Goal: Task Accomplishment & Management: Register for event/course

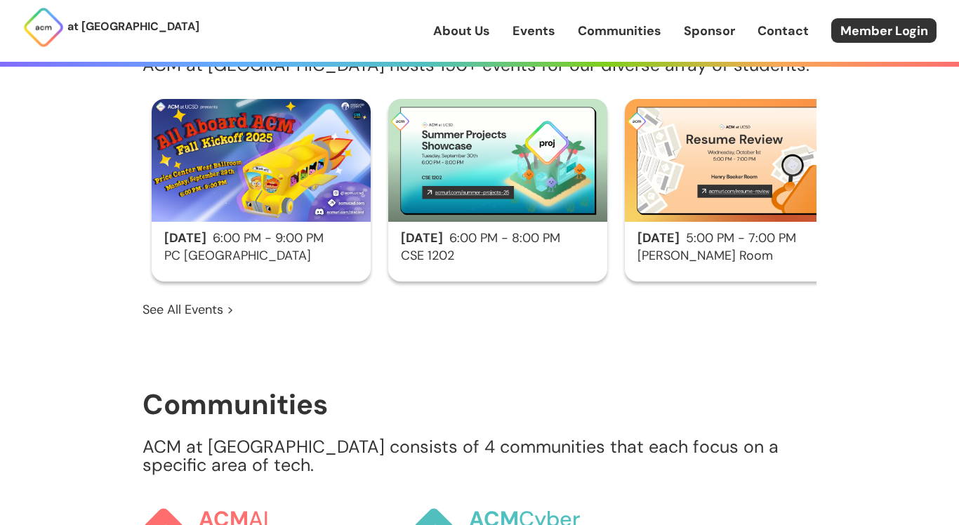
click at [252, 213] on img at bounding box center [261, 160] width 219 height 123
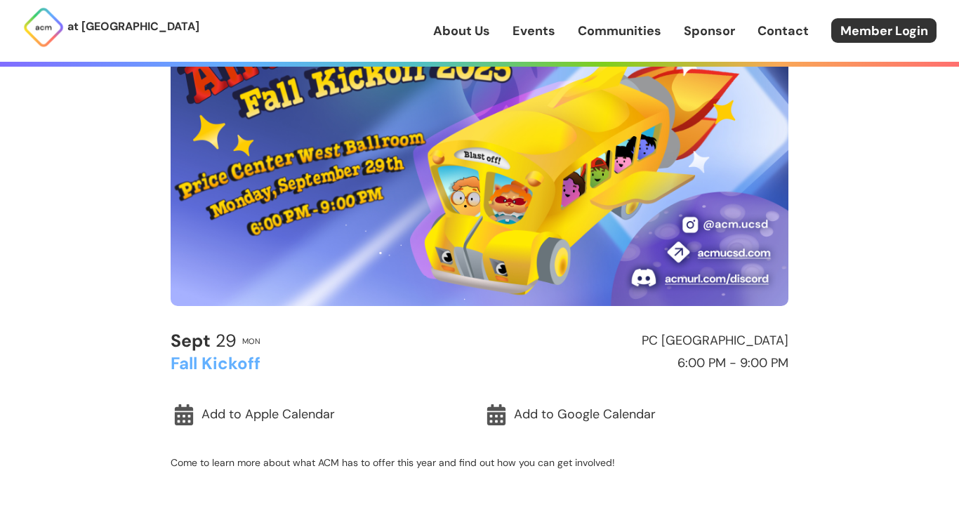
scroll to position [163, 0]
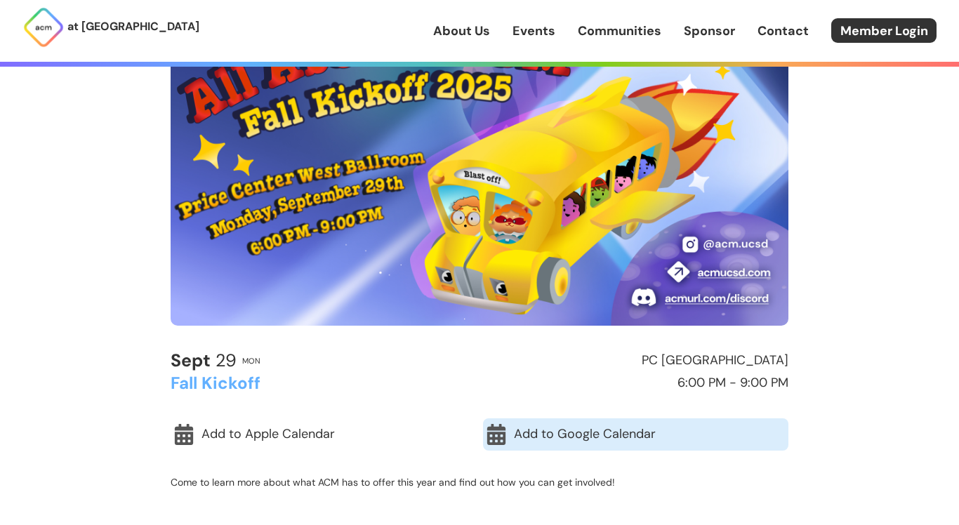
click at [615, 432] on link "Add to Google Calendar" at bounding box center [635, 434] width 305 height 32
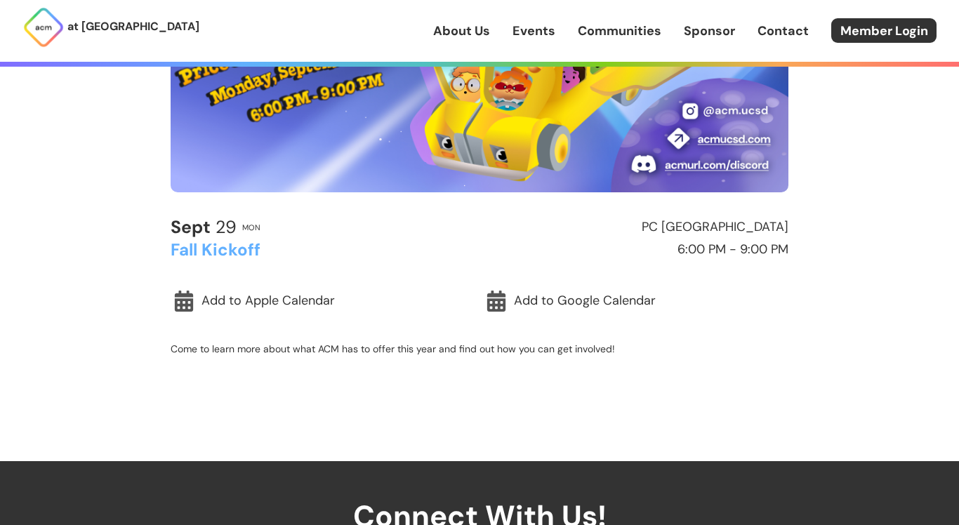
scroll to position [0, 0]
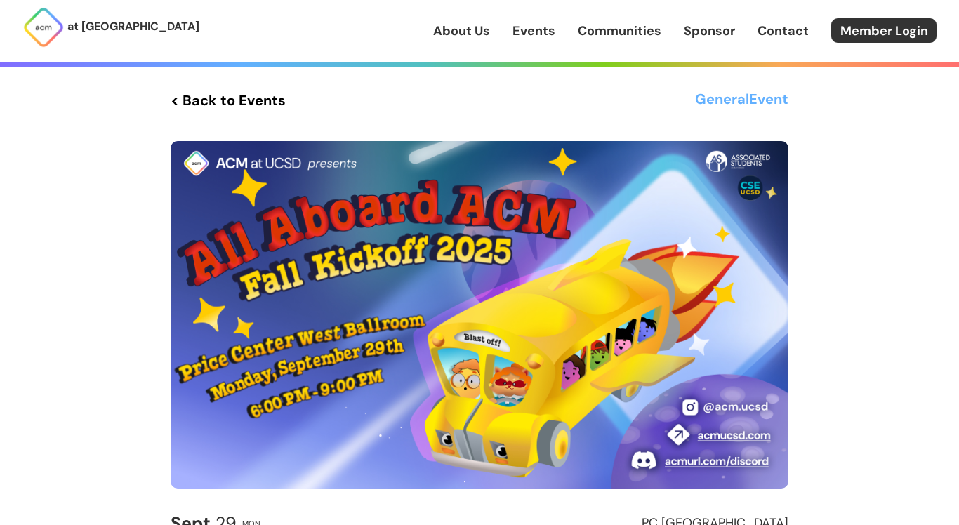
click at [181, 102] on link "< Back to Events" at bounding box center [228, 100] width 115 height 25
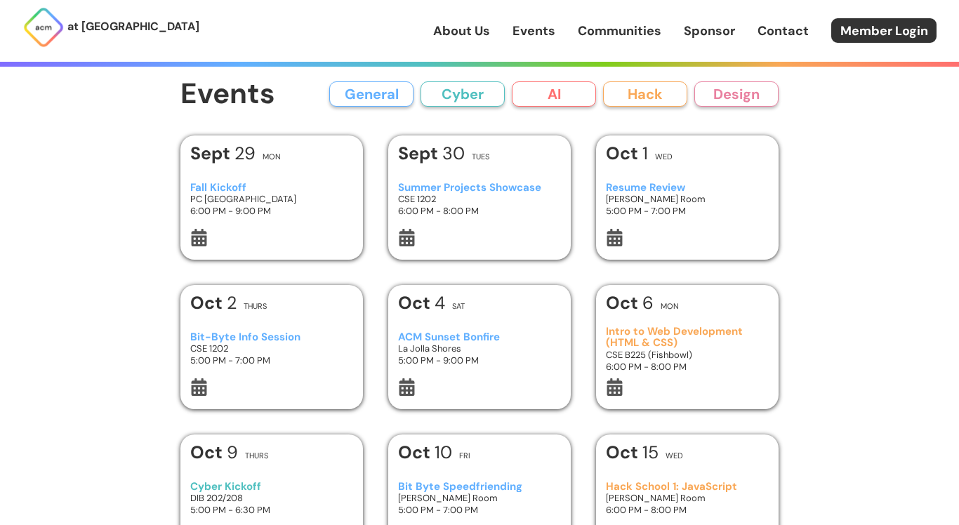
scroll to position [3, 0]
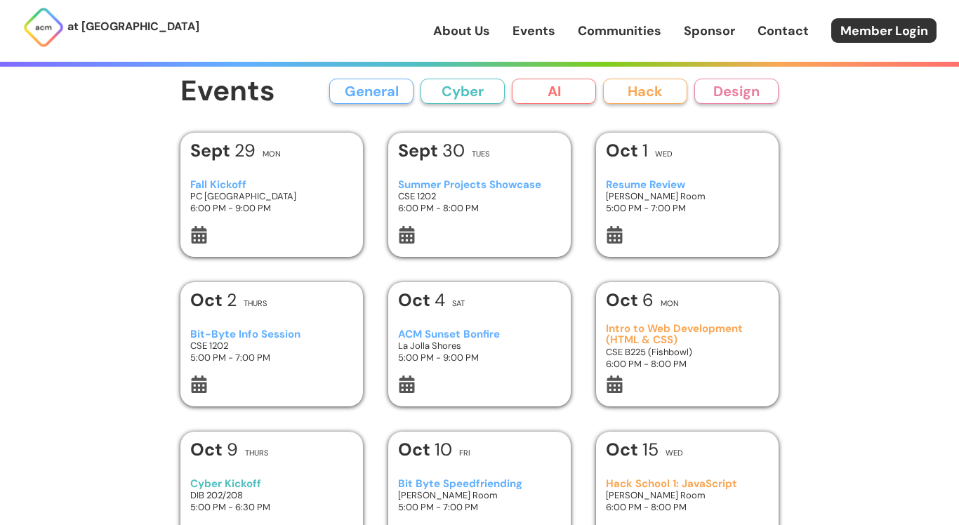
click at [420, 213] on h3 "6:00 PM - 8:00 PM" at bounding box center [480, 208] width 164 height 12
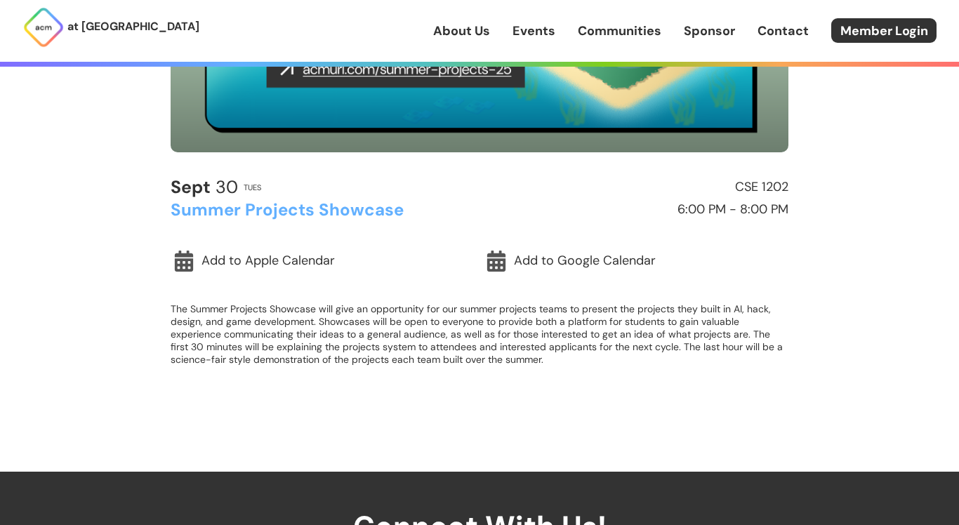
scroll to position [403, 0]
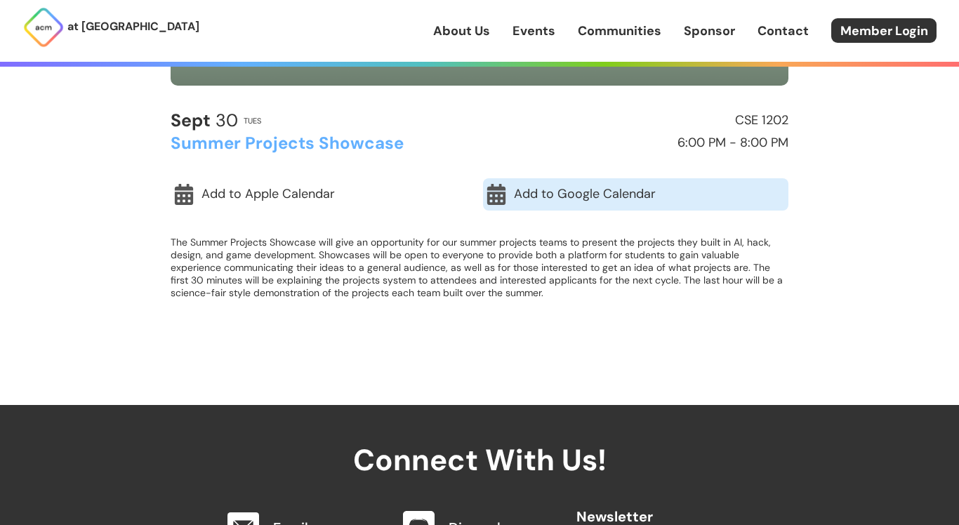
click at [518, 190] on link "Add to Google Calendar" at bounding box center [635, 194] width 305 height 32
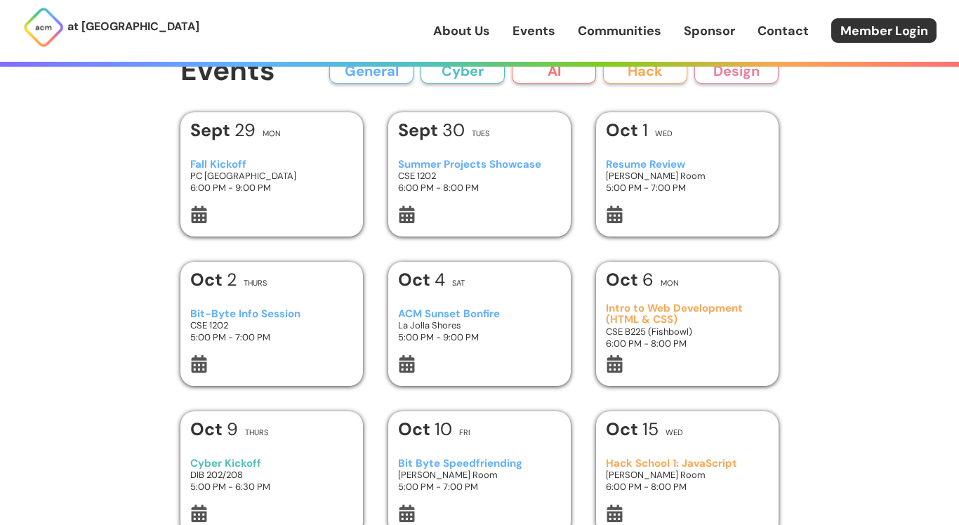
scroll to position [3, 0]
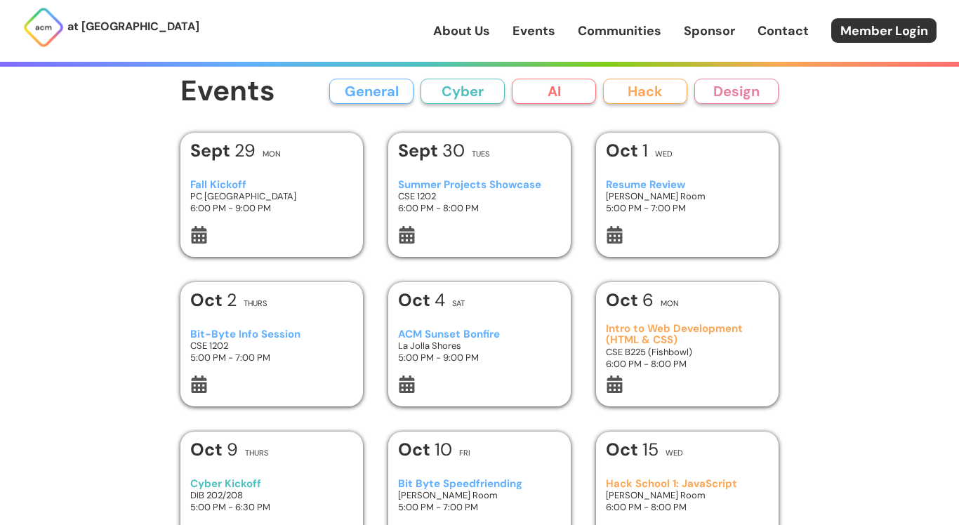
click at [662, 171] on div "Resume Review [PERSON_NAME] Room 5:00 PM - 7:00 PM" at bounding box center [688, 196] width 164 height 59
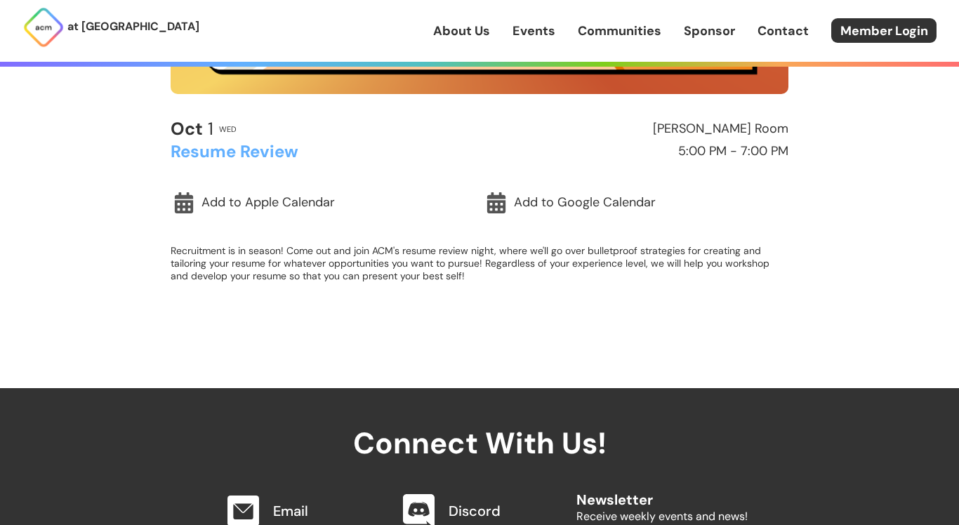
scroll to position [391, 0]
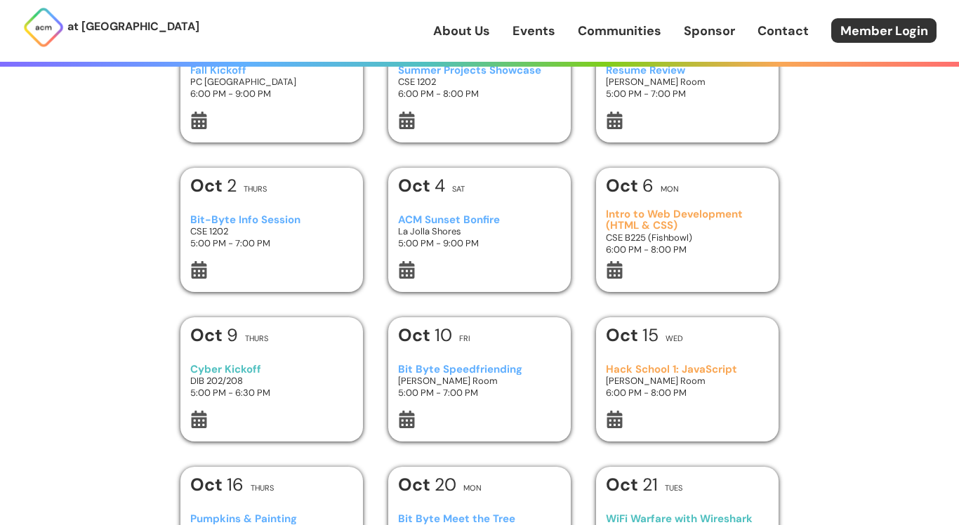
scroll to position [179, 0]
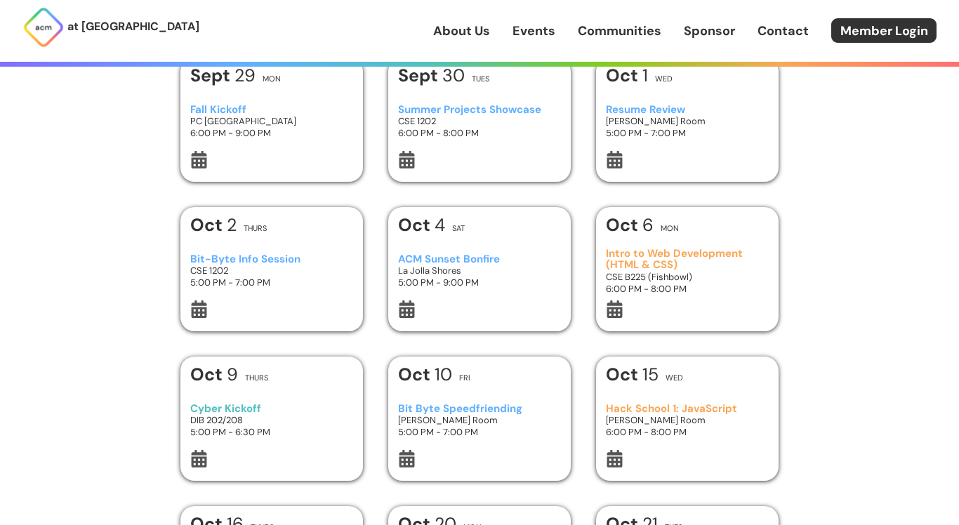
click at [239, 256] on h3 "Bit-Byte Info Session" at bounding box center [272, 259] width 164 height 12
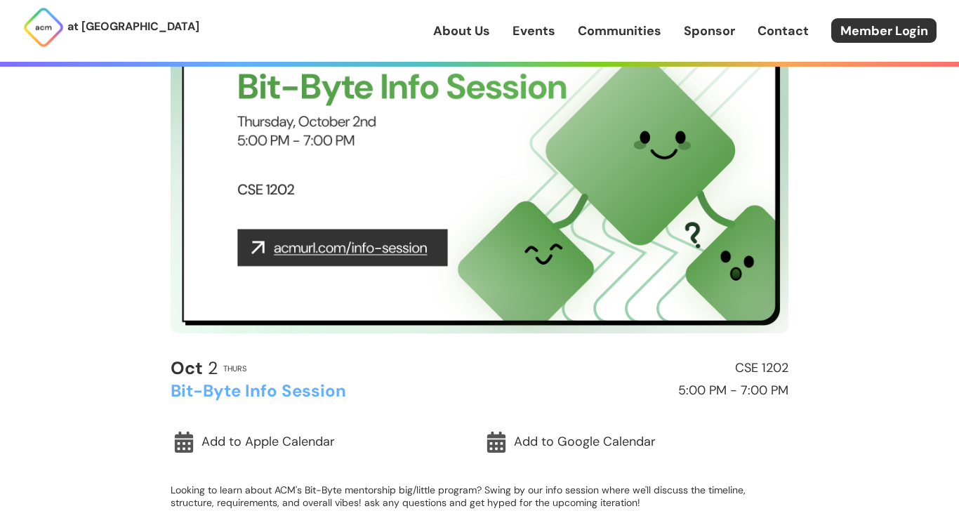
scroll to position [254, 0]
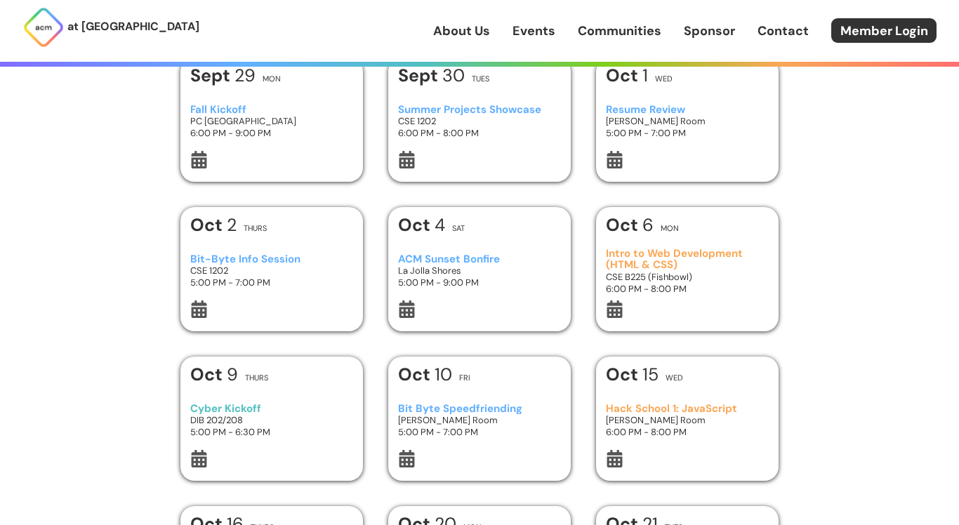
click at [675, 242] on div "Intro to Web Development (HTML & CSS) CSE B225 (Fishbowl) 6:00 PM - 8:00 PM" at bounding box center [688, 270] width 164 height 59
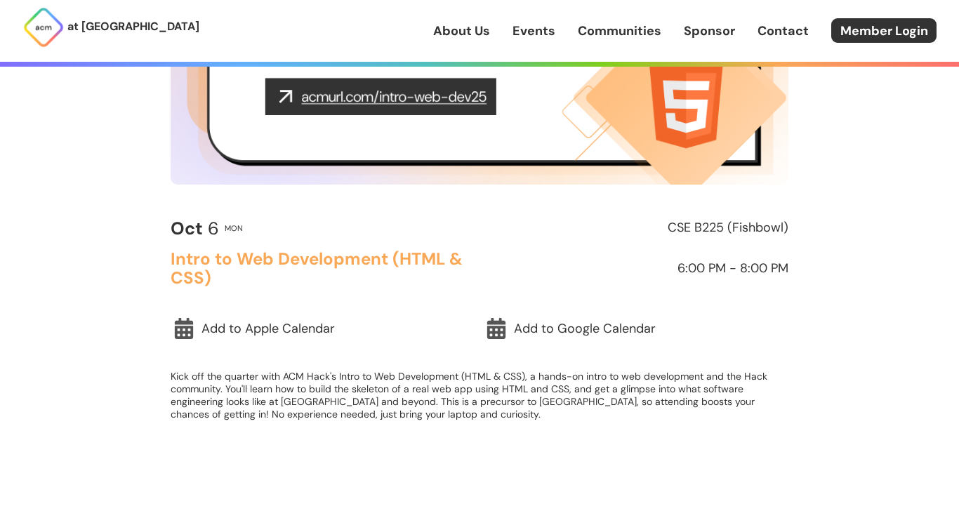
scroll to position [298, 0]
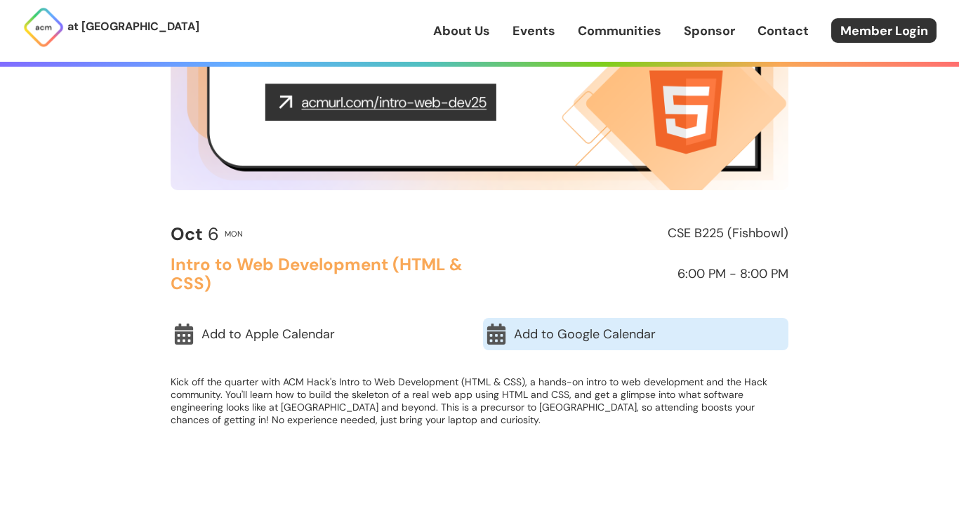
click at [576, 331] on link "Add to Google Calendar" at bounding box center [635, 334] width 305 height 32
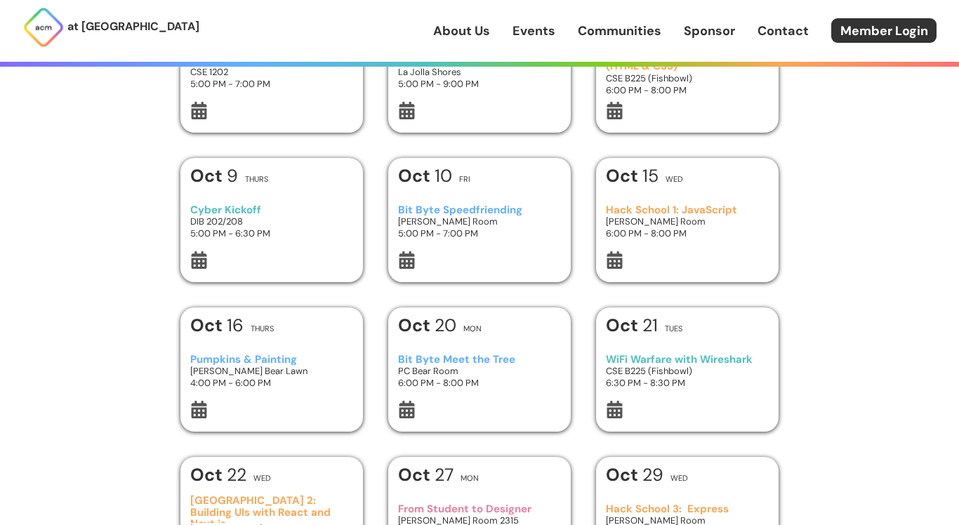
scroll to position [191, 0]
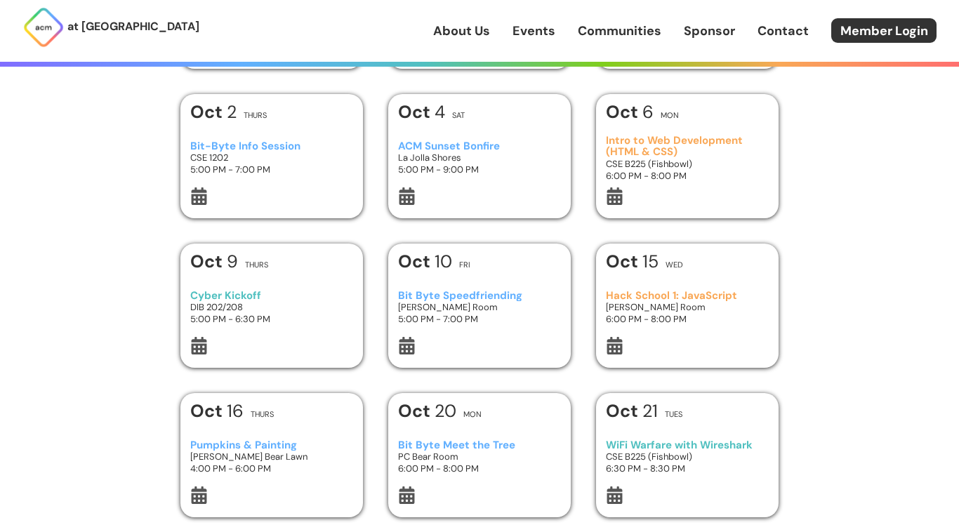
click at [621, 300] on h3 "Hack School 1: JavaScript" at bounding box center [688, 296] width 164 height 12
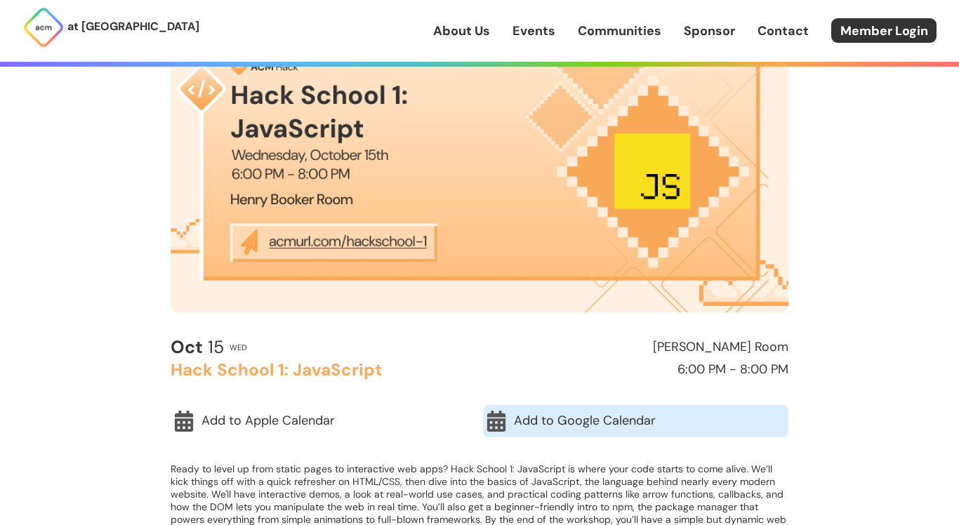
scroll to position [102, 0]
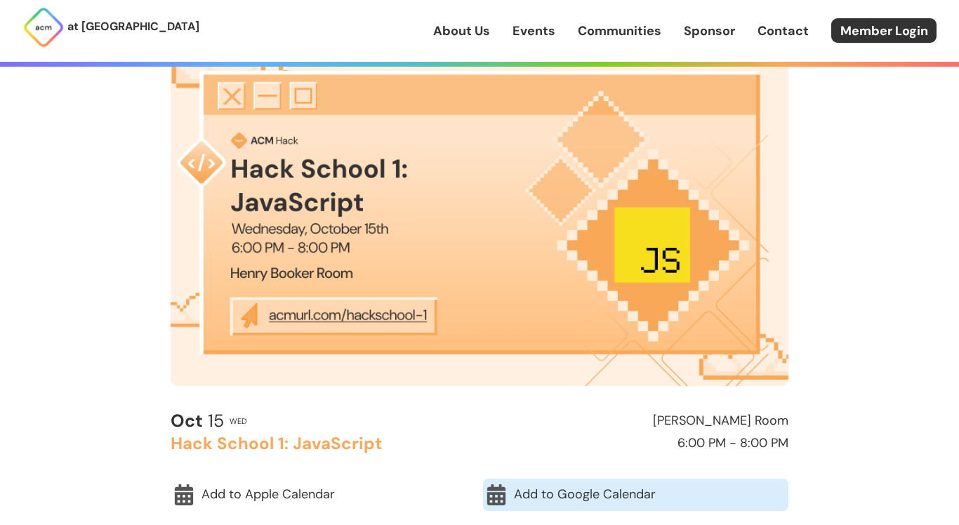
click at [550, 503] on link "Add to Google Calendar" at bounding box center [635, 495] width 305 height 32
